Goal: Information Seeking & Learning: Learn about a topic

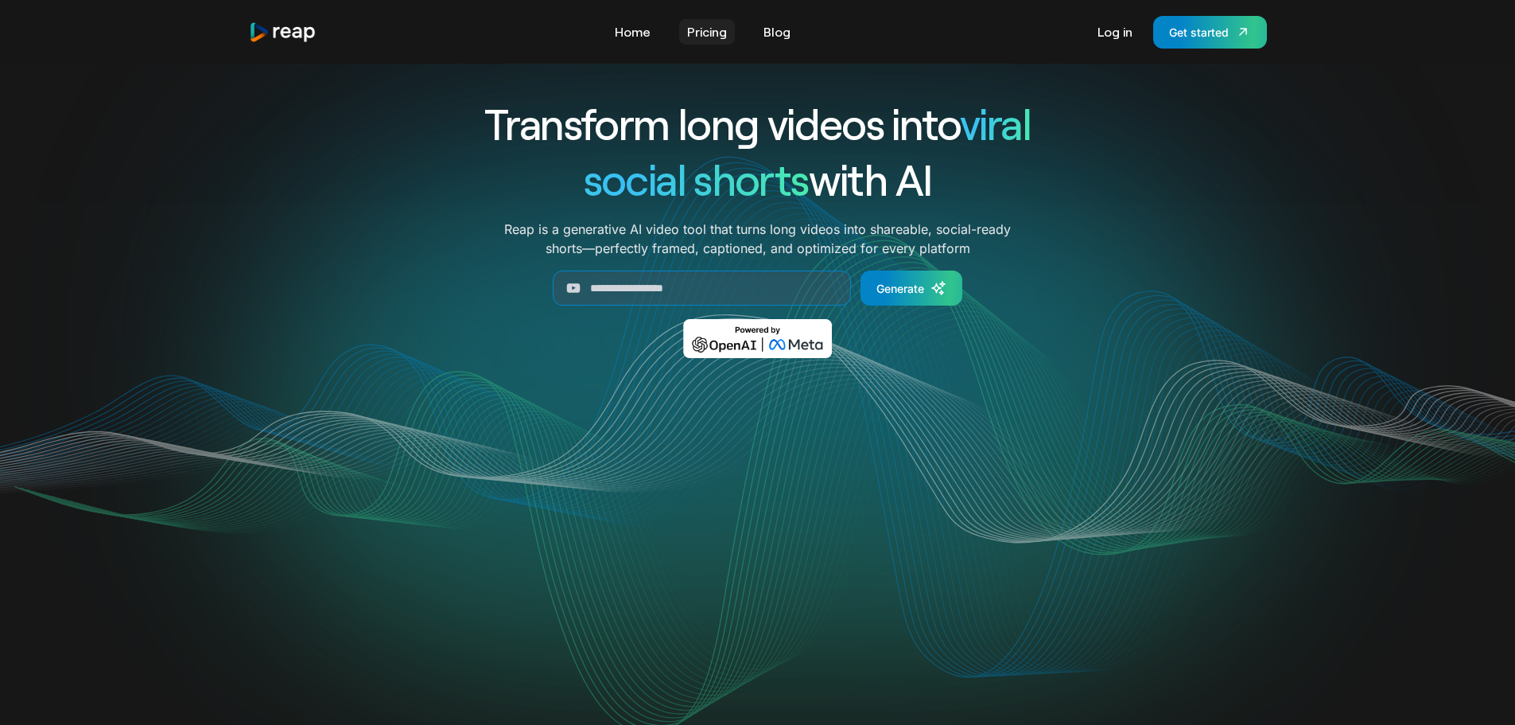
click at [726, 29] on link "Pricing" at bounding box center [707, 31] width 56 height 25
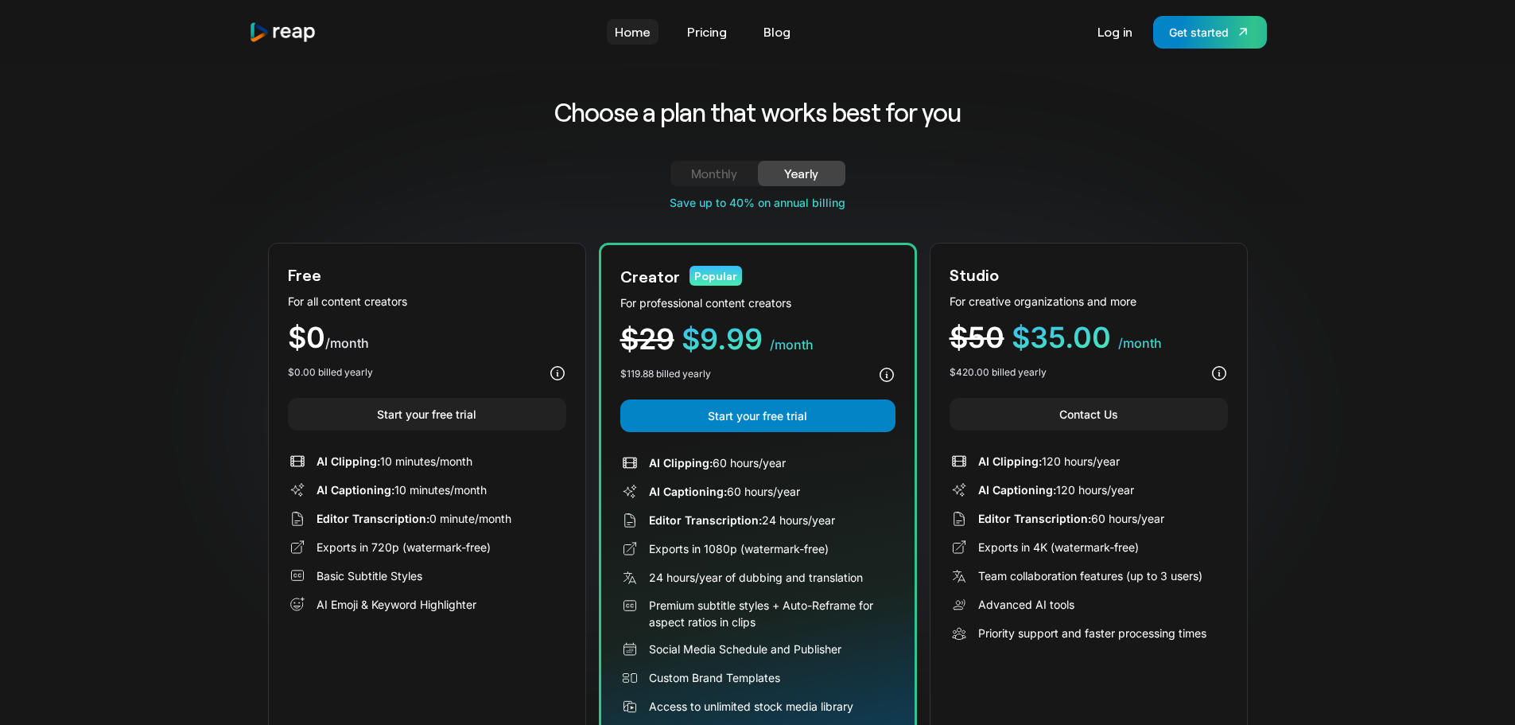
click at [632, 25] on link "Home" at bounding box center [633, 31] width 52 height 25
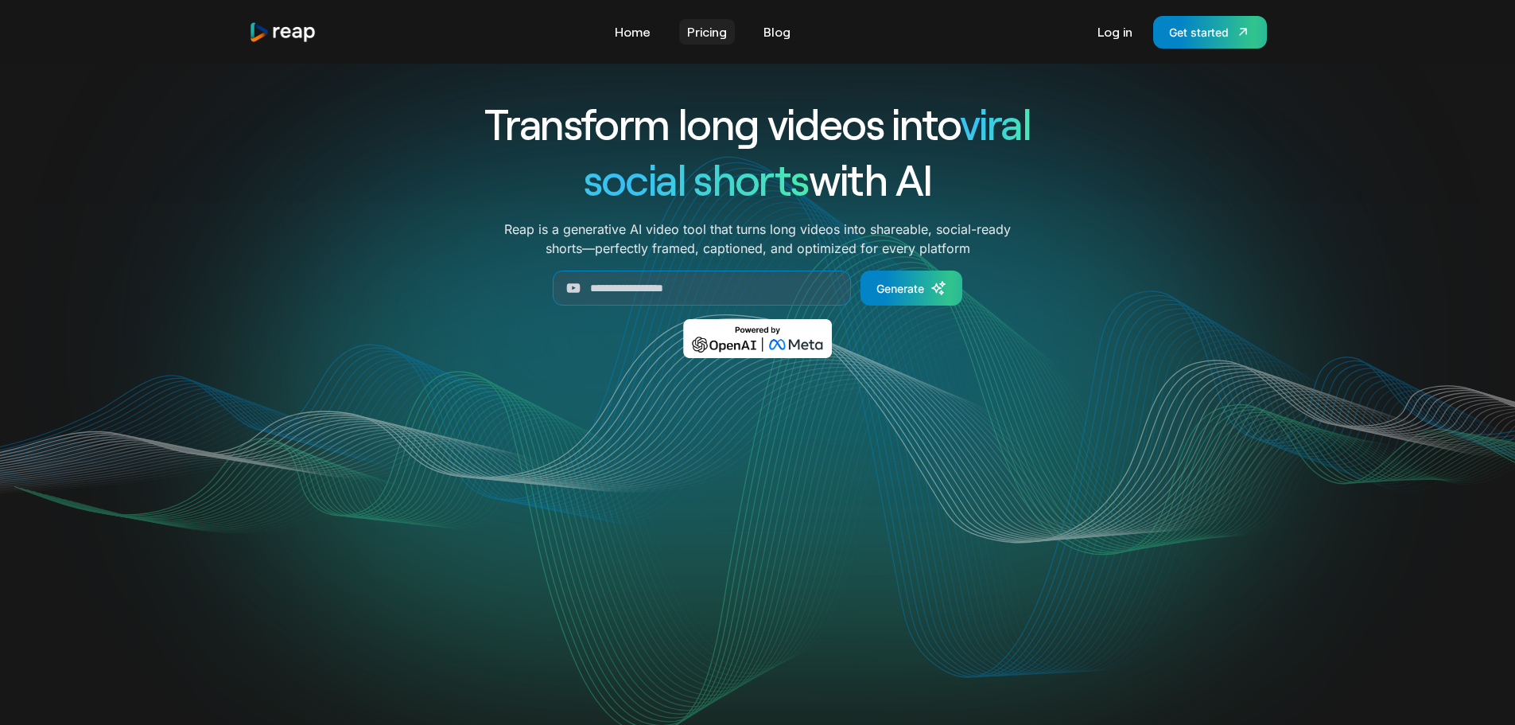
click at [694, 33] on link "Pricing" at bounding box center [707, 31] width 56 height 25
